Goal: Transaction & Acquisition: Purchase product/service

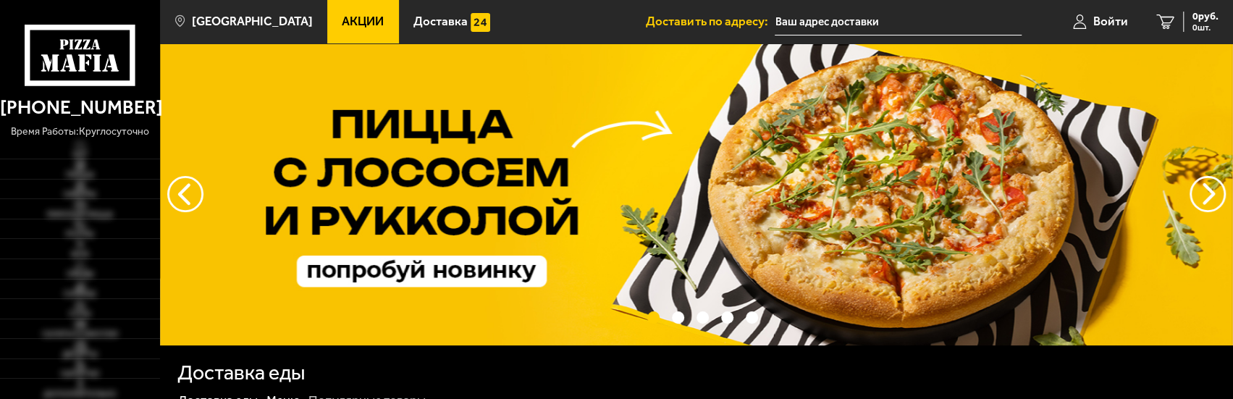
click at [369, 18] on link "Акции" at bounding box center [363, 21] width 72 height 43
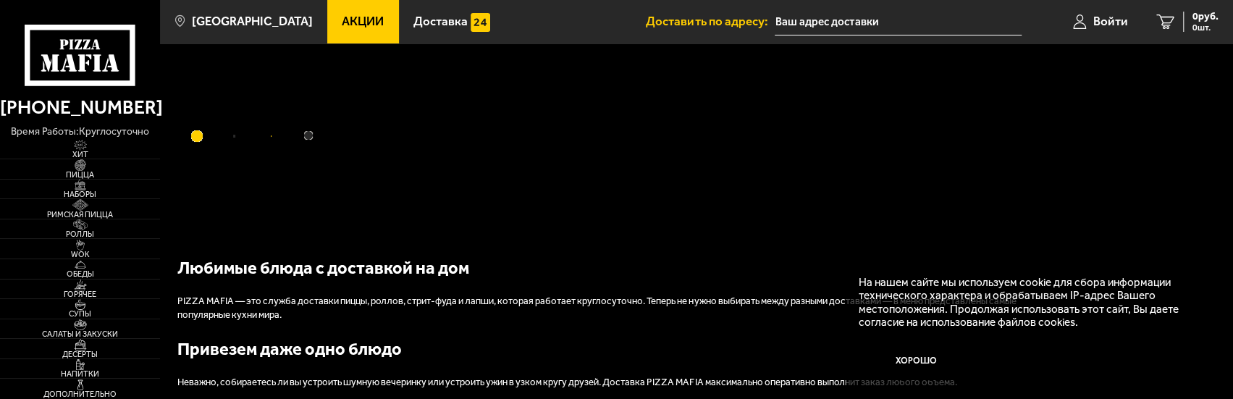
click at [358, 31] on link "Акции" at bounding box center [363, 21] width 72 height 43
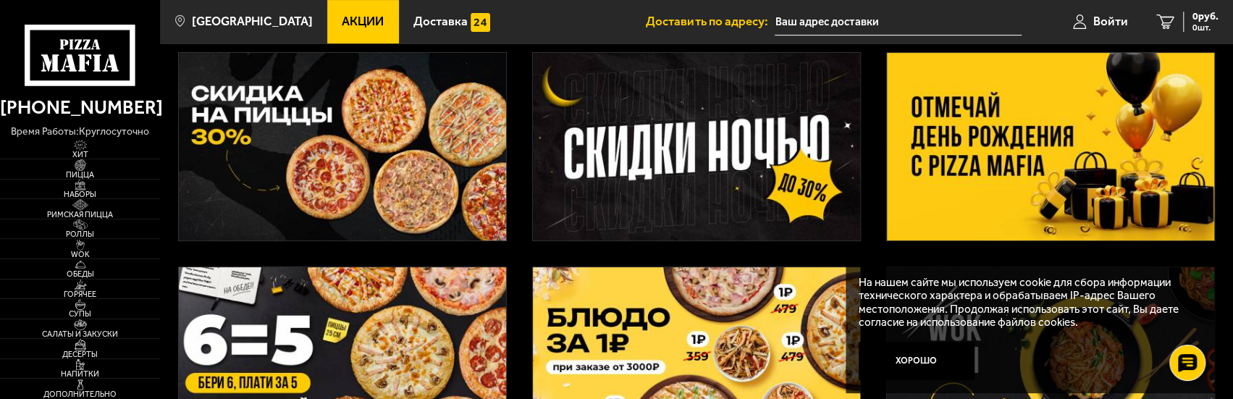
scroll to position [290, 0]
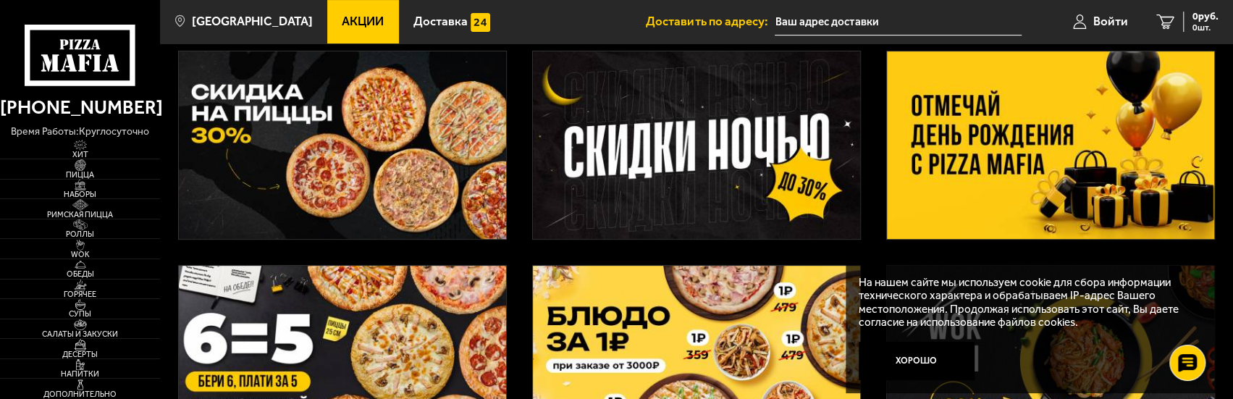
click at [1030, 138] on img at bounding box center [1050, 145] width 327 height 188
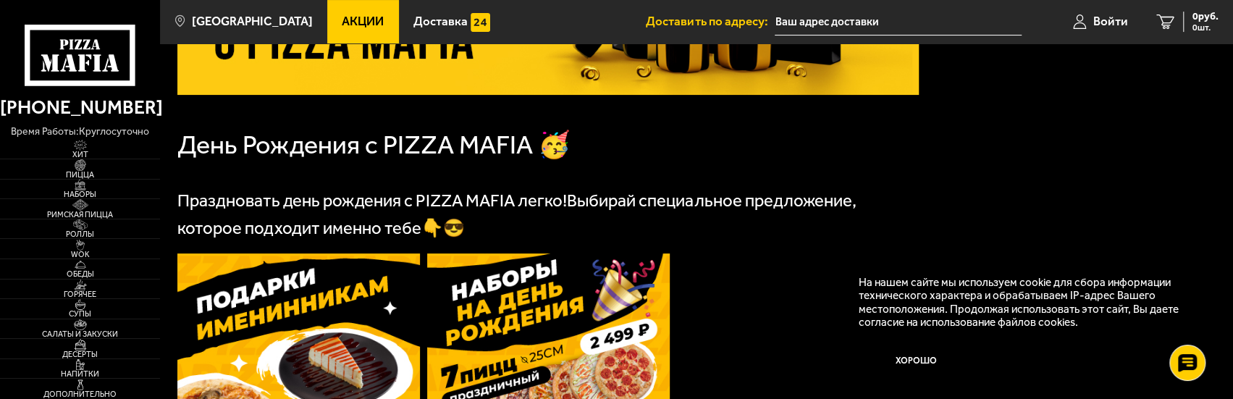
scroll to position [362, 0]
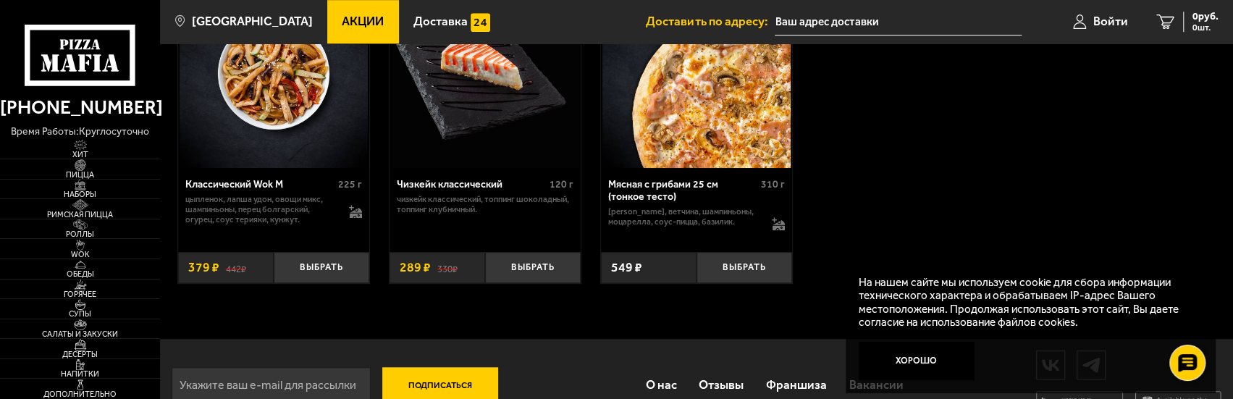
scroll to position [562, 0]
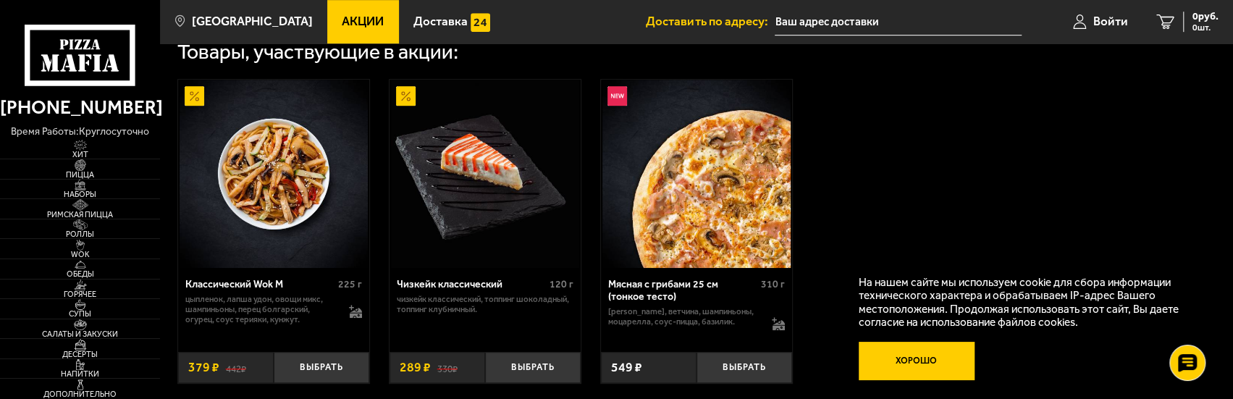
click at [931, 351] on button "Хорошо" at bounding box center [917, 361] width 116 height 38
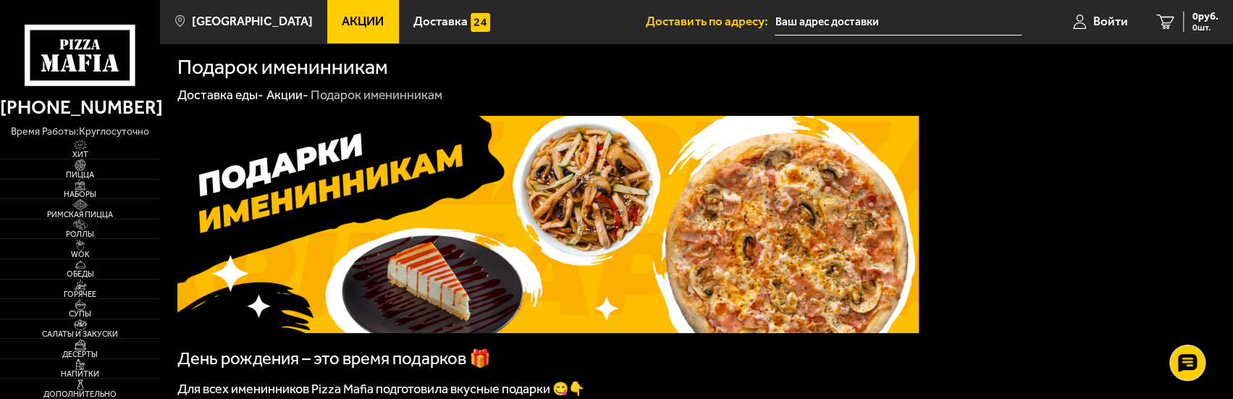
scroll to position [0, 0]
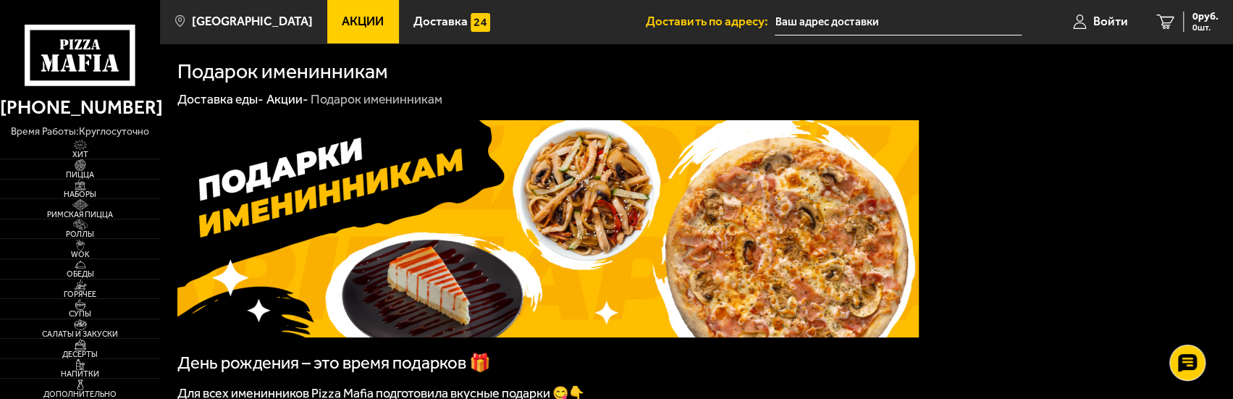
click at [792, 218] on img at bounding box center [547, 228] width 741 height 217
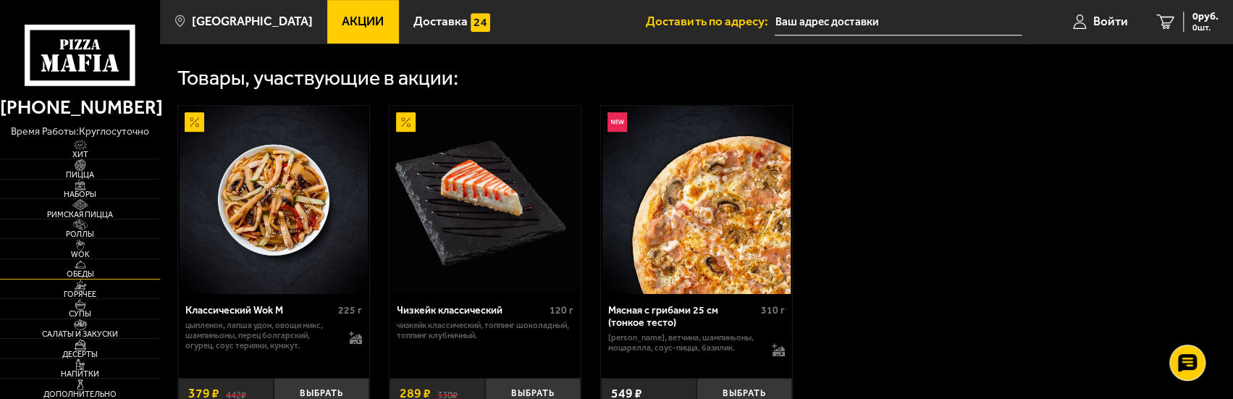
scroll to position [579, 0]
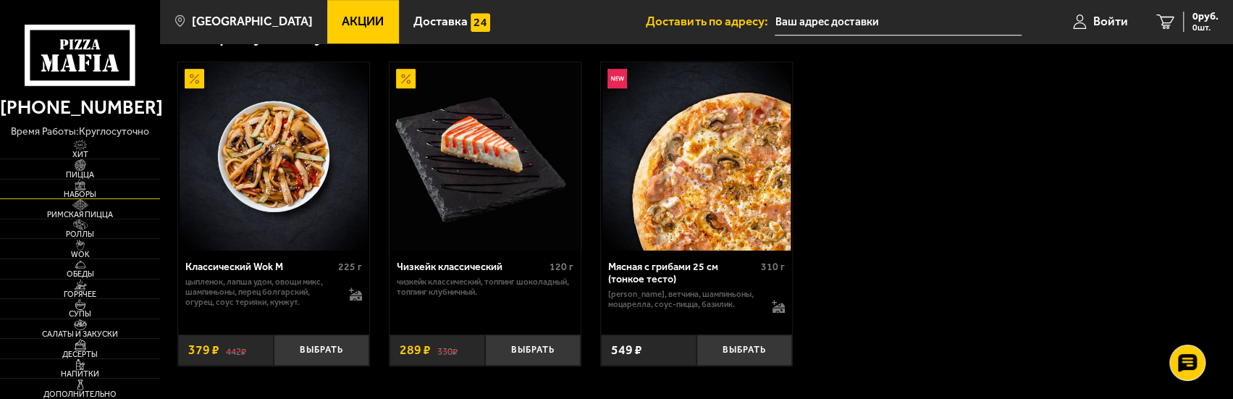
click at [95, 196] on span "Наборы" at bounding box center [80, 194] width 160 height 8
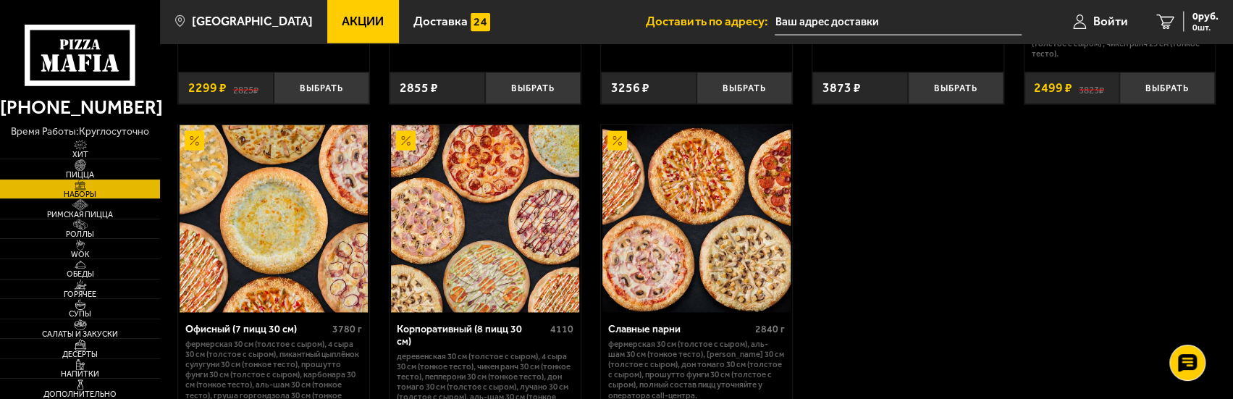
scroll to position [1882, 0]
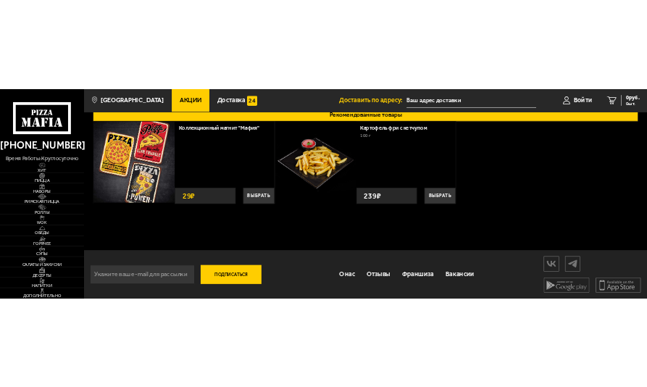
scroll to position [357, 0]
